Goal: Task Accomplishment & Management: Complete application form

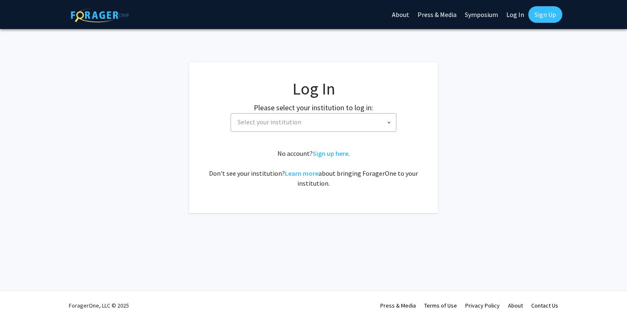
select select
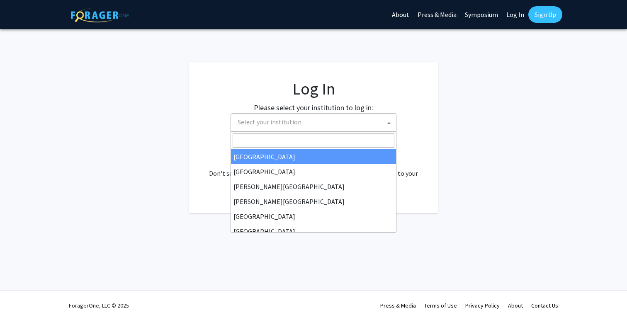
click at [287, 127] on span "Select your institution" at bounding box center [315, 122] width 162 height 17
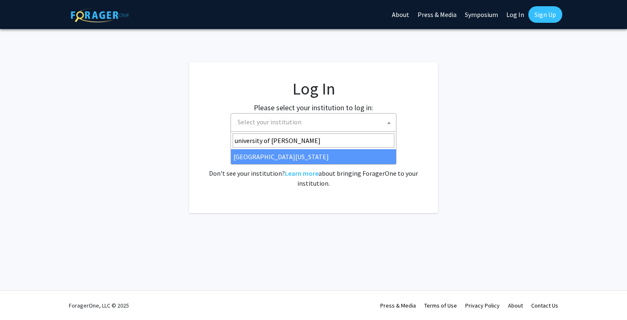
type input "[GEOGRAPHIC_DATA]"
select select "13"
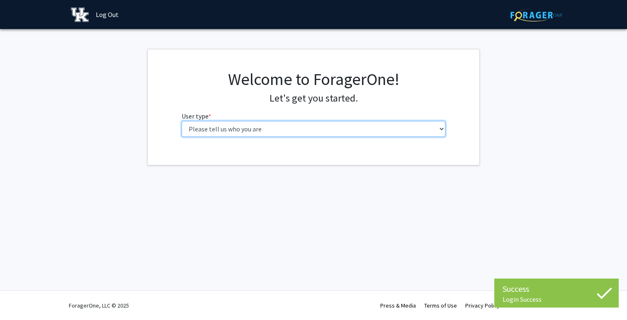
click at [263, 127] on select "Please tell us who you are Undergraduate Student Master's Student Doctoral Cand…" at bounding box center [314, 129] width 264 height 16
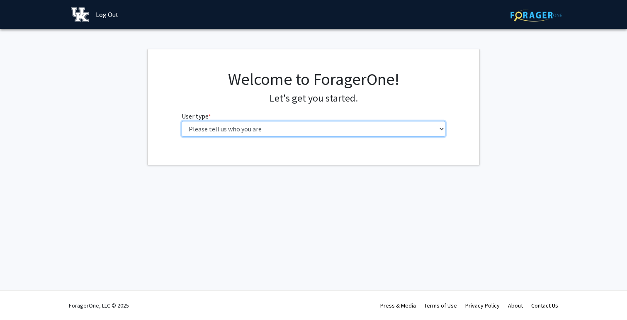
select select "1: undergrad"
click at [182, 121] on select "Please tell us who you are Undergraduate Student Master's Student Doctoral Cand…" at bounding box center [314, 129] width 264 height 16
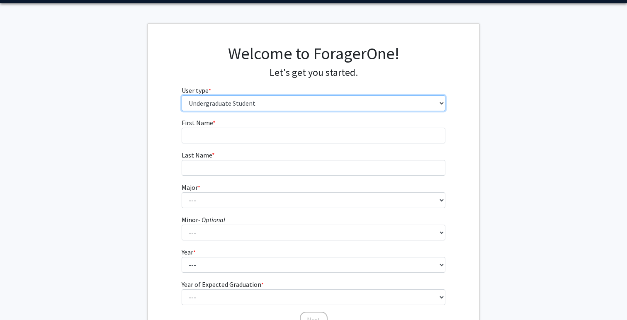
scroll to position [41, 0]
